Goal: Use online tool/utility: Utilize a website feature to perform a specific function

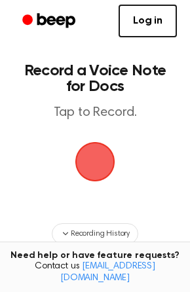
click at [96, 177] on span "button" at bounding box center [95, 162] width 37 height 37
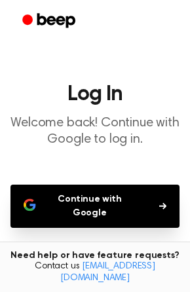
click at [95, 202] on button "Continue with Google" at bounding box center [94, 206] width 169 height 43
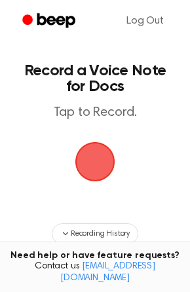
click at [102, 159] on span "button" at bounding box center [95, 162] width 37 height 37
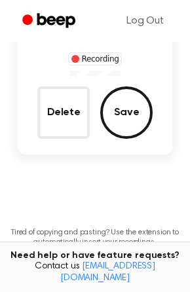
scroll to position [43, 0]
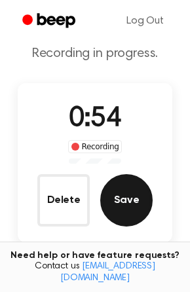
click at [126, 201] on button "Save" at bounding box center [126, 200] width 52 height 52
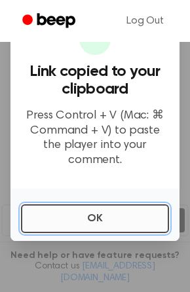
click at [119, 210] on button "OK" at bounding box center [95, 219] width 148 height 29
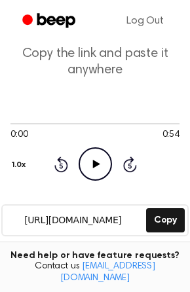
click at [100, 172] on icon "Play Audio" at bounding box center [95, 164] width 33 height 33
click at [73, 123] on div at bounding box center [94, 123] width 169 height 1
click at [101, 125] on div at bounding box center [94, 123] width 169 height 10
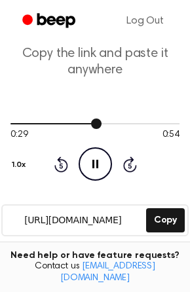
click at [129, 122] on div at bounding box center [94, 123] width 169 height 10
click at [161, 123] on div at bounding box center [94, 123] width 169 height 1
